Goal: Find specific page/section: Find specific page/section

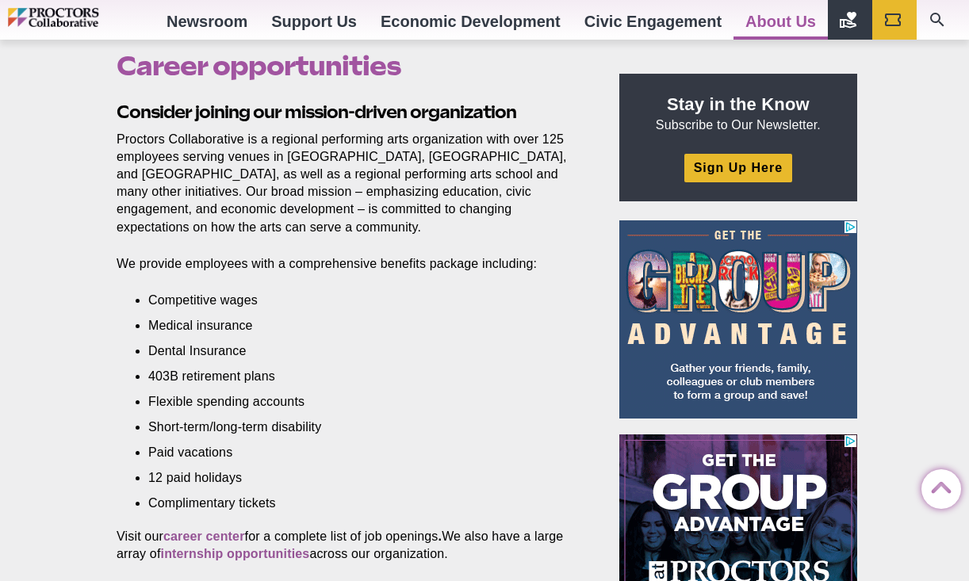
scroll to position [788, 0]
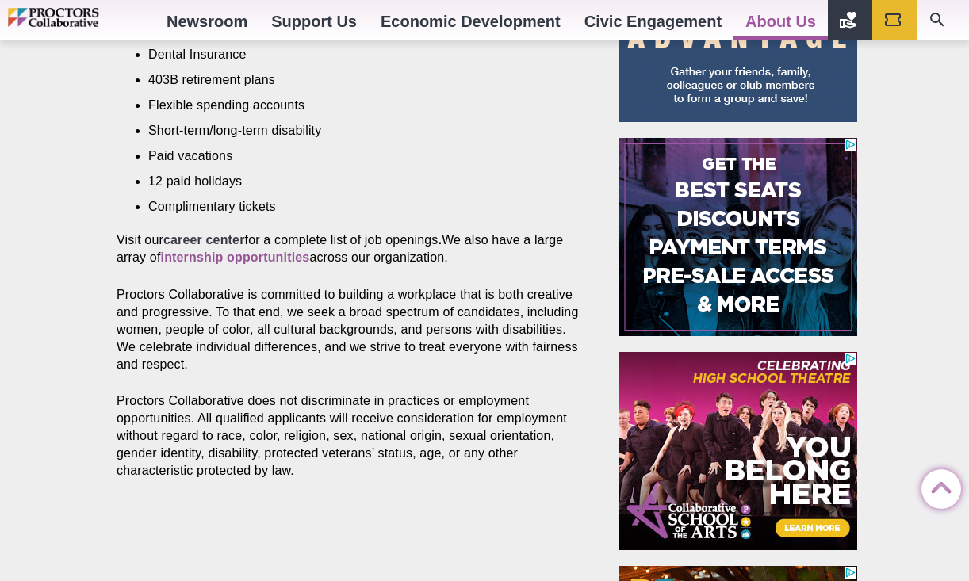
click at [178, 237] on strong "career center" at bounding box center [204, 239] width 82 height 13
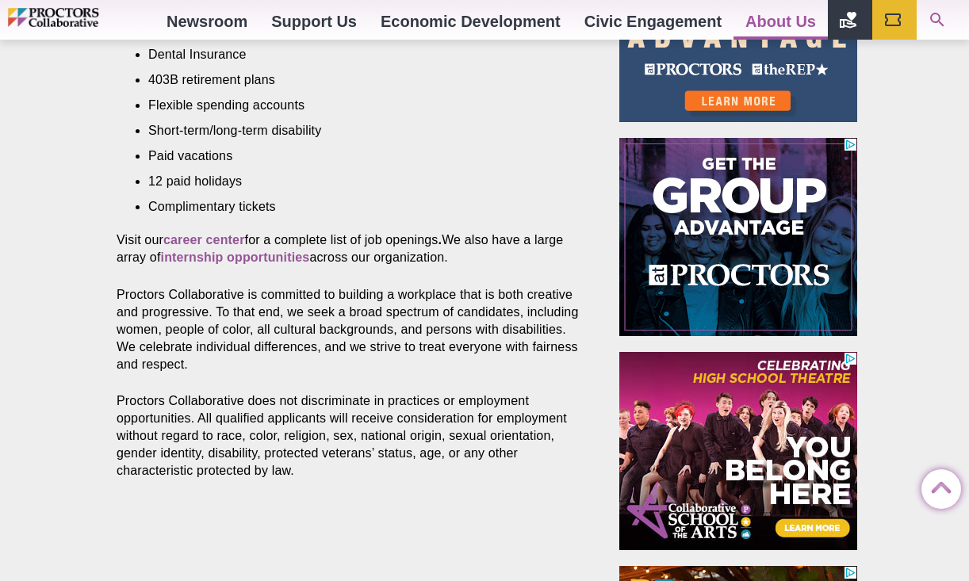
click at [940, 22] on icon "Search" at bounding box center [937, 20] width 14 height 14
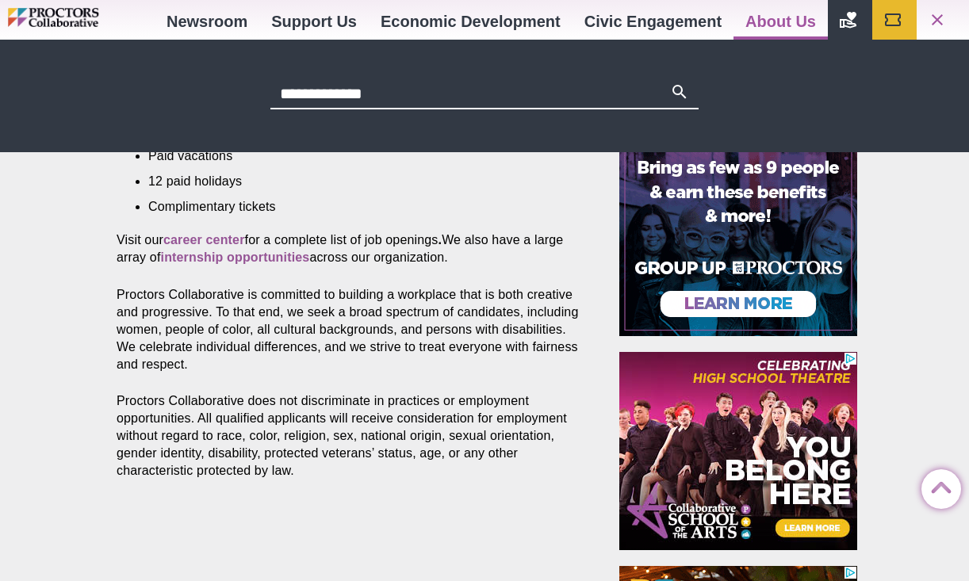
type input "**********"
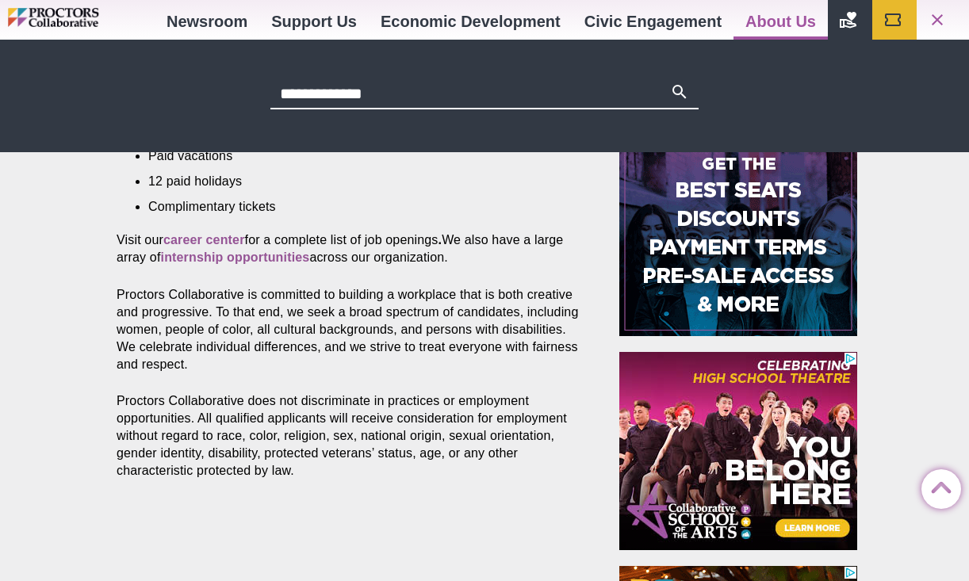
click at [670, 82] on button "Search" at bounding box center [679, 93] width 19 height 22
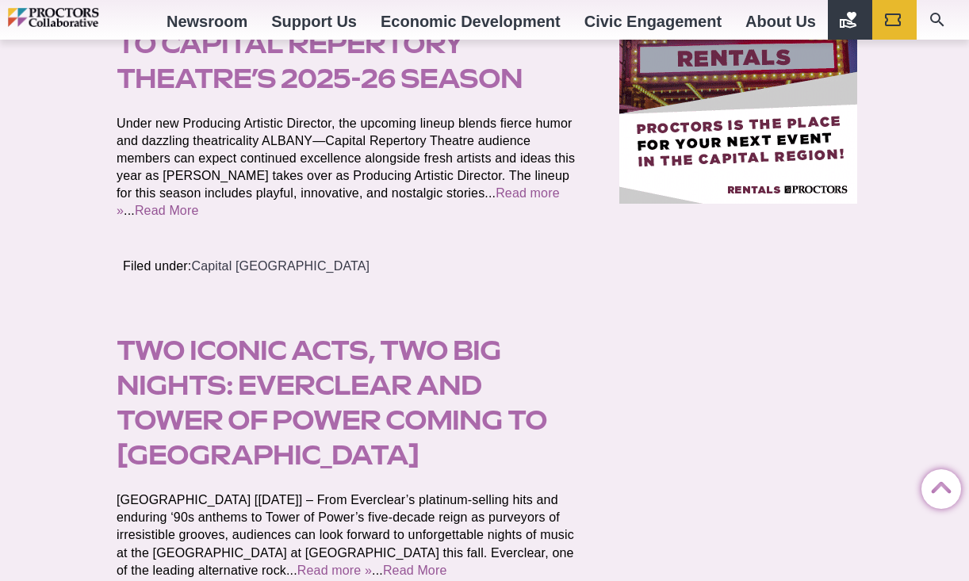
scroll to position [977, 0]
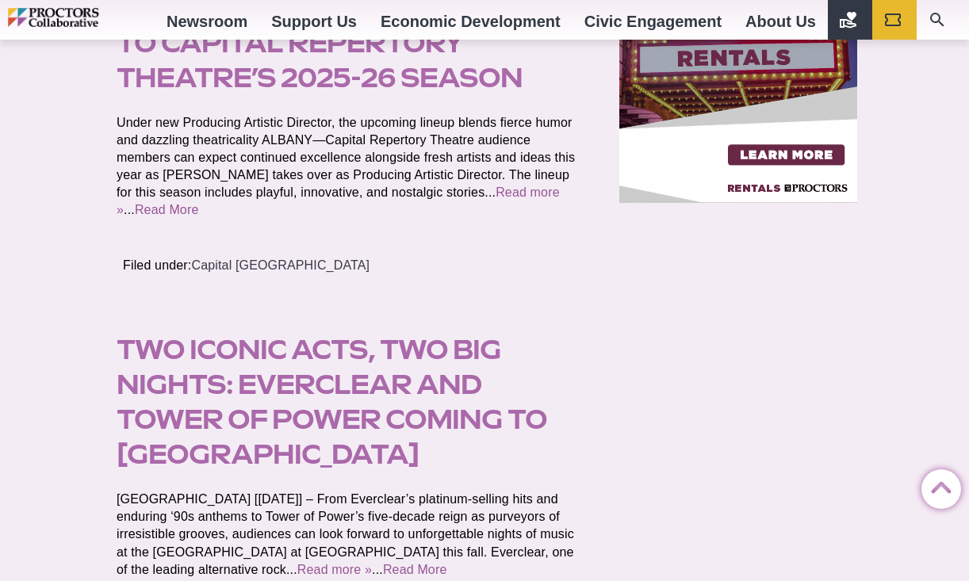
click at [86, 17] on img "Main site navigation and header" at bounding box center [81, 18] width 147 height 20
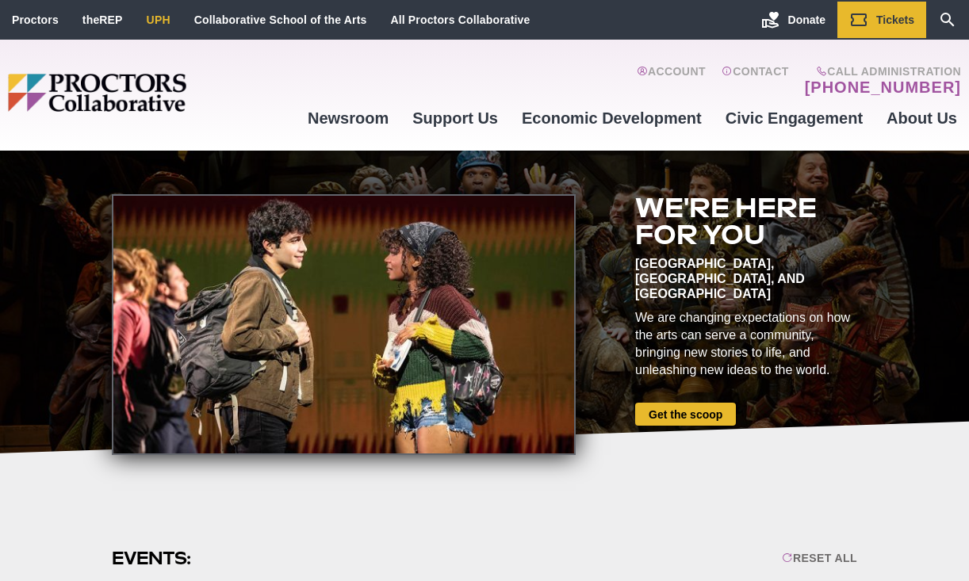
click at [163, 25] on link "UPH" at bounding box center [159, 19] width 24 height 13
